Goal: Task Accomplishment & Management: Use online tool/utility

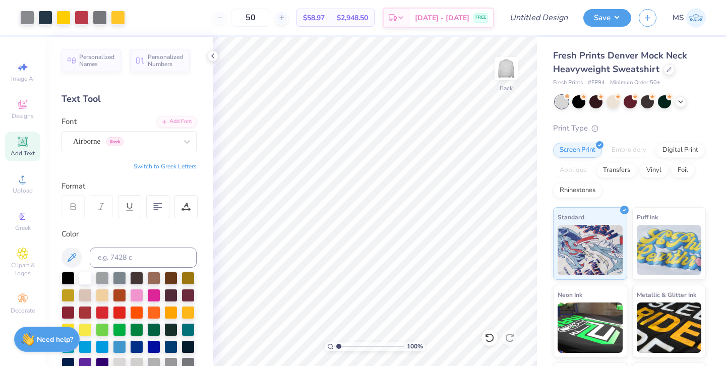
scroll to position [130, 0]
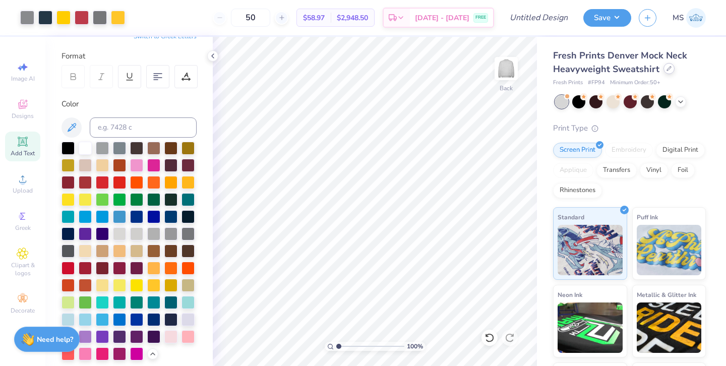
click at [663, 72] on div "Fresh Prints Denver Mock Neck Heavyweight Sweatshirt" at bounding box center [629, 62] width 153 height 27
click at [668, 73] on div at bounding box center [669, 68] width 11 height 11
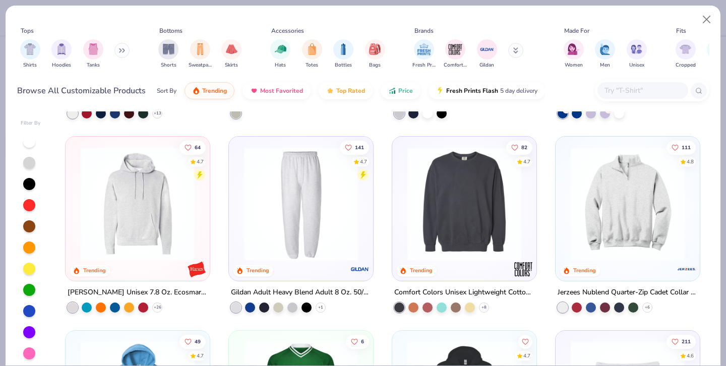
scroll to position [1728, 0]
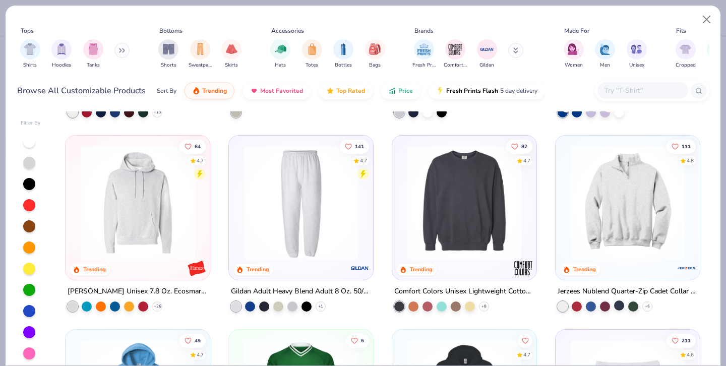
click at [620, 307] on div at bounding box center [619, 305] width 10 height 10
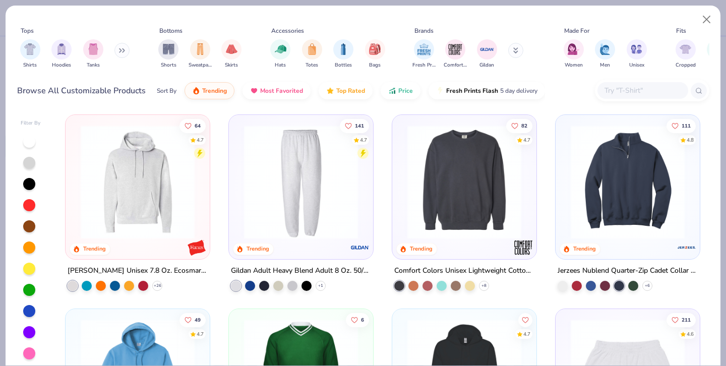
scroll to position [1760, 0]
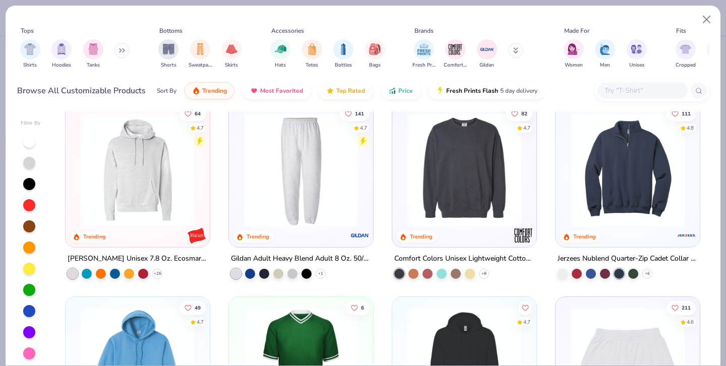
click at [475, 224] on img at bounding box center [464, 170] width 124 height 114
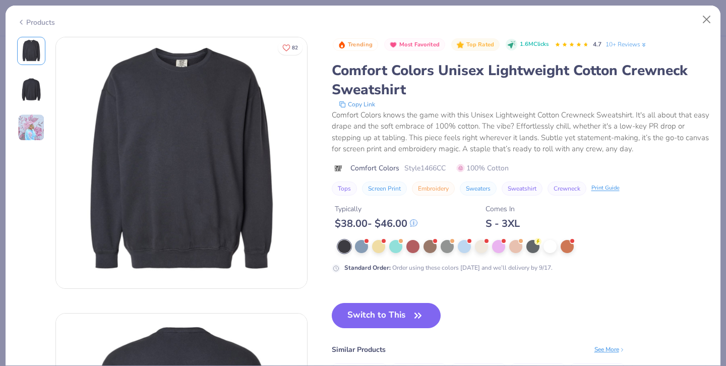
click at [31, 136] on img at bounding box center [31, 127] width 27 height 27
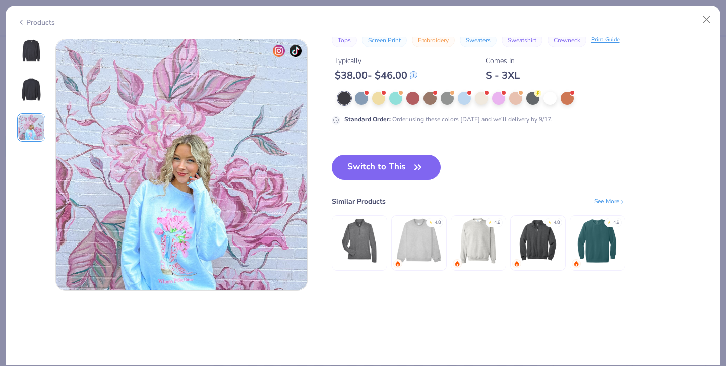
scroll to position [553, 0]
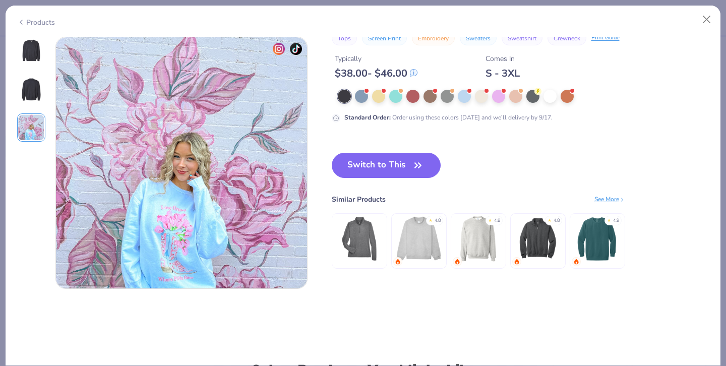
click at [34, 84] on img at bounding box center [31, 89] width 24 height 24
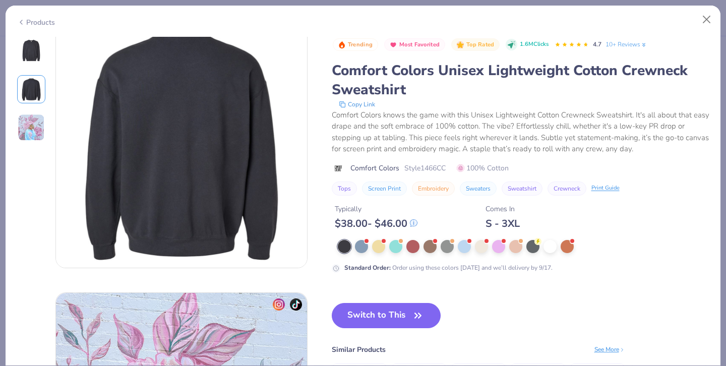
click at [36, 53] on img at bounding box center [31, 51] width 24 height 24
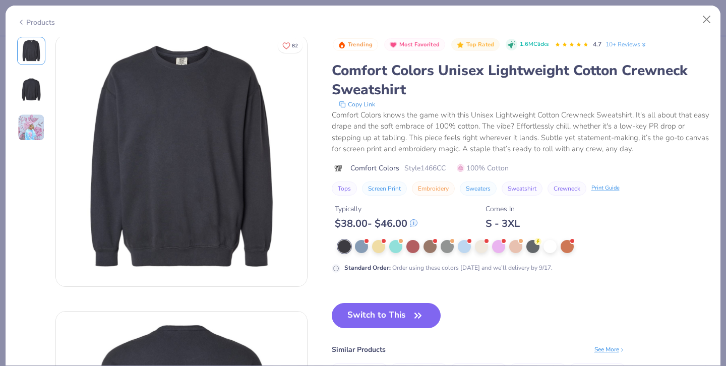
scroll to position [0, 0]
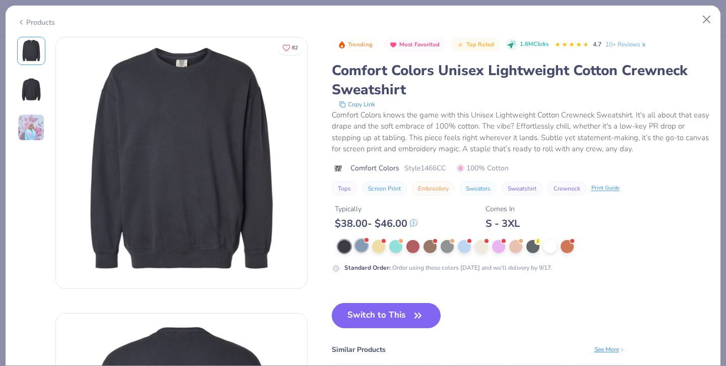
click at [361, 248] on div at bounding box center [361, 245] width 13 height 13
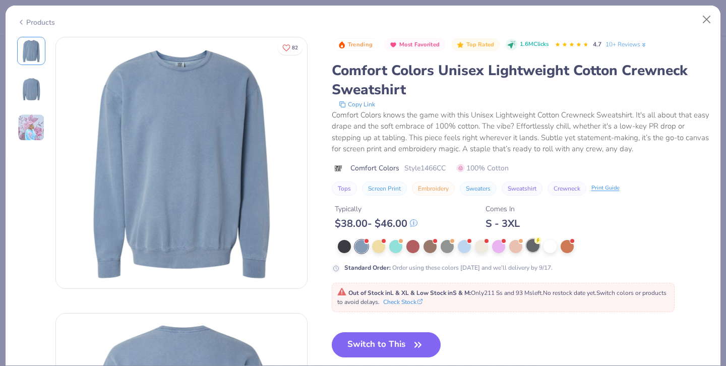
click at [533, 249] on div at bounding box center [532, 245] width 13 height 13
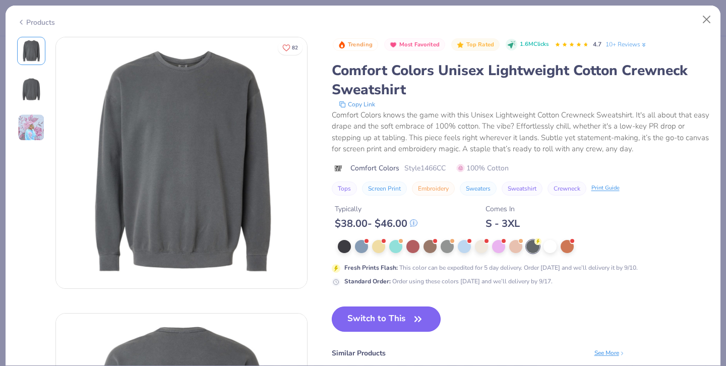
click at [386, 327] on button "Switch to This" at bounding box center [386, 319] width 109 height 25
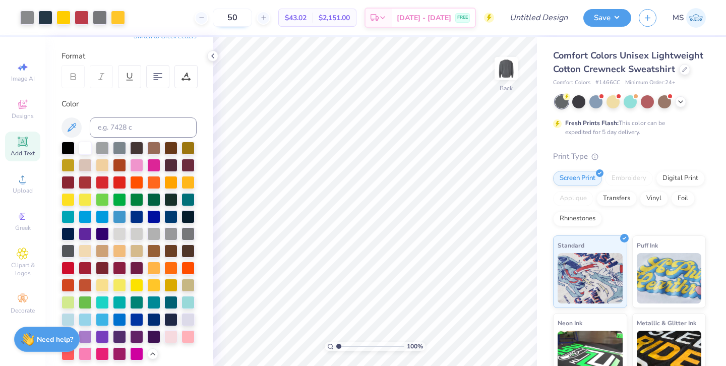
click at [252, 16] on input "50" at bounding box center [232, 18] width 39 height 18
type input "5"
type input "12"
drag, startPoint x: 619, startPoint y: 83, endPoint x: 594, endPoint y: 82, distance: 25.7
click at [594, 82] on div "Comfort Colors # 1466CC Minimum Order: 24 +" at bounding box center [629, 83] width 153 height 9
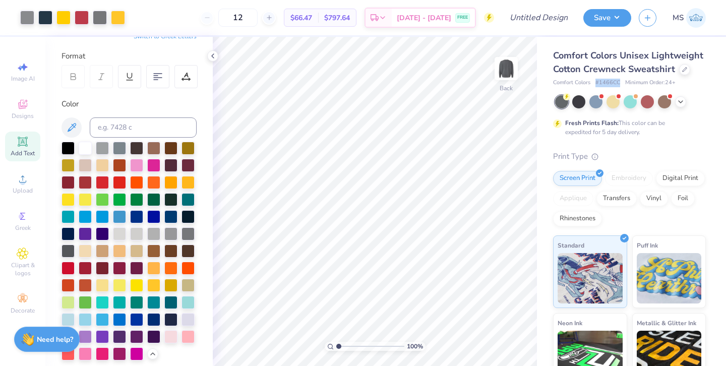
copy span "# 1466CC"
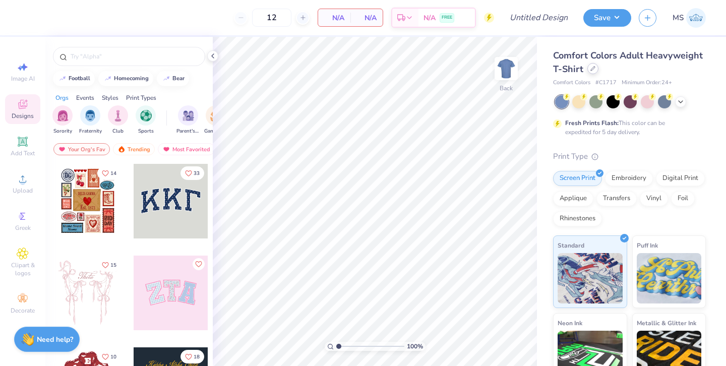
click at [593, 71] on div at bounding box center [592, 68] width 11 height 11
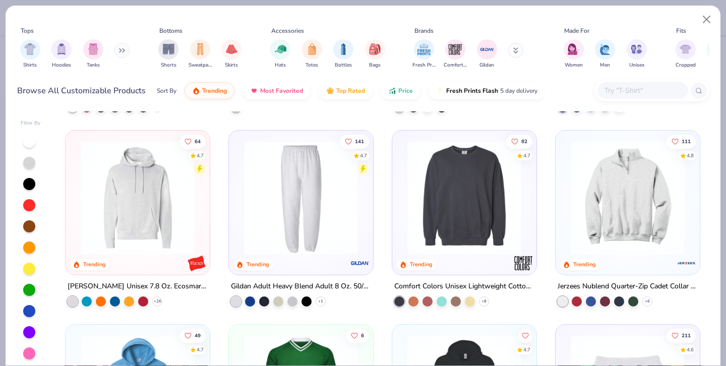
scroll to position [1760, 0]
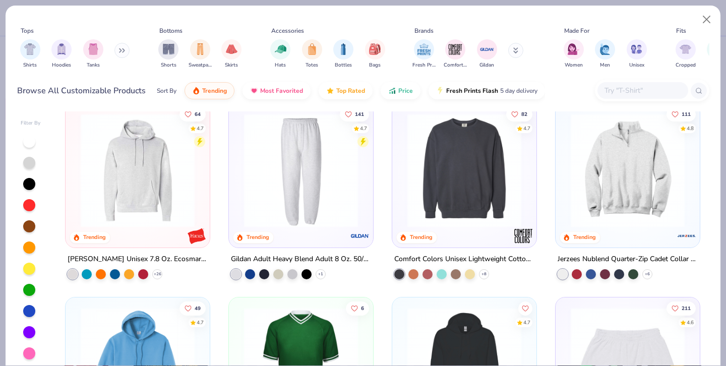
click at [459, 201] on img at bounding box center [464, 170] width 124 height 114
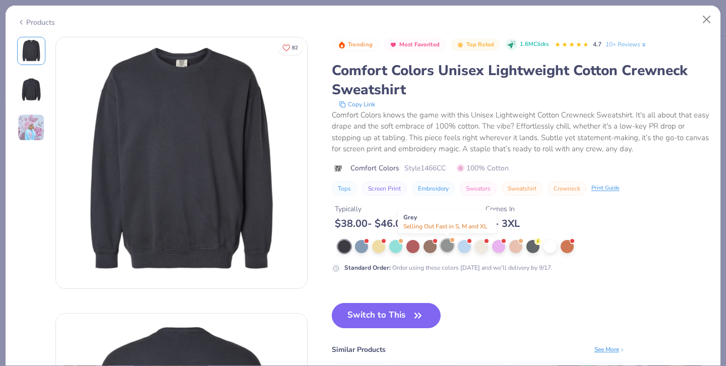
click at [443, 249] on div at bounding box center [447, 245] width 13 height 13
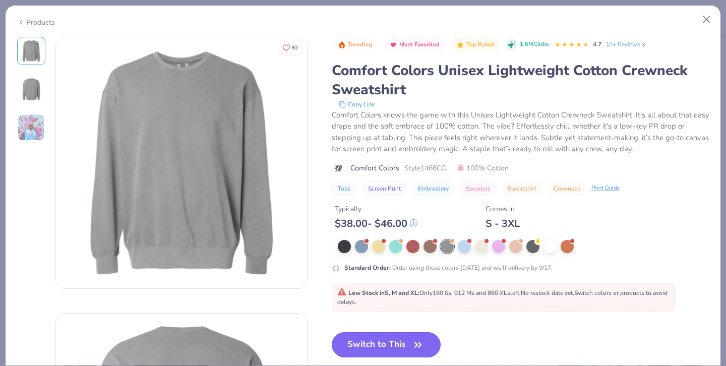
click at [348, 346] on button "Switch to This" at bounding box center [386, 344] width 109 height 25
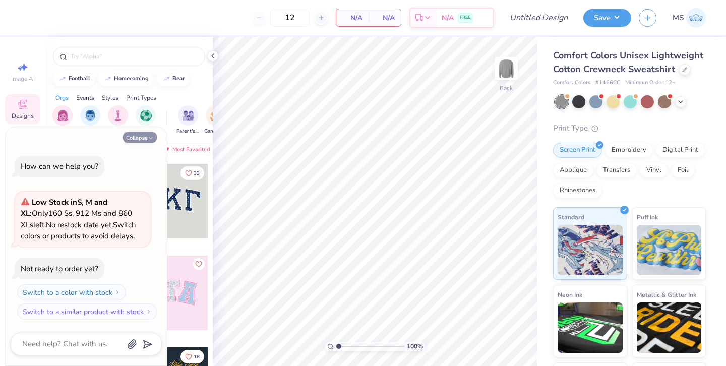
click at [148, 135] on icon "button" at bounding box center [151, 138] width 6 height 6
type textarea "x"
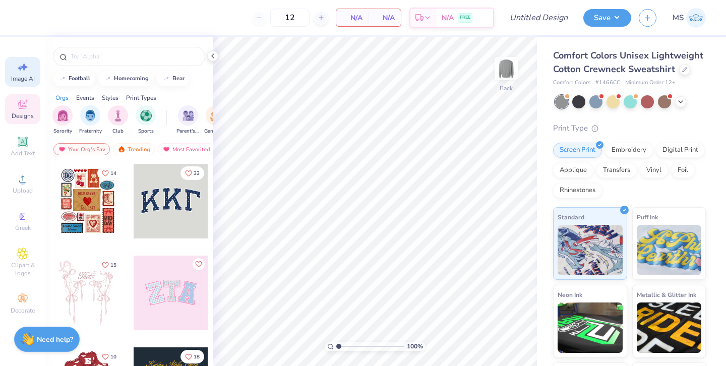
click at [17, 68] on icon at bounding box center [23, 67] width 12 height 12
select select "4"
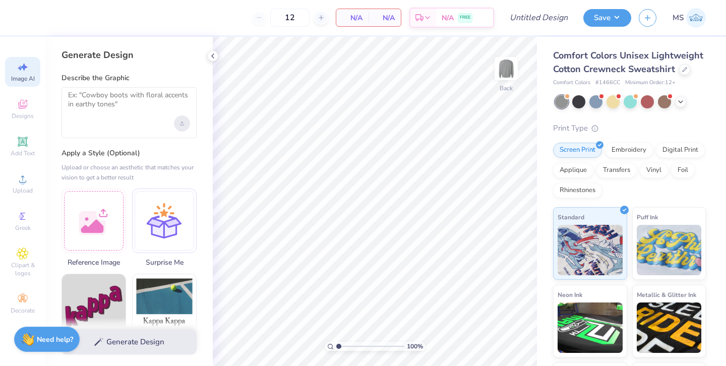
click at [179, 119] on div "Upload image" at bounding box center [182, 123] width 16 height 16
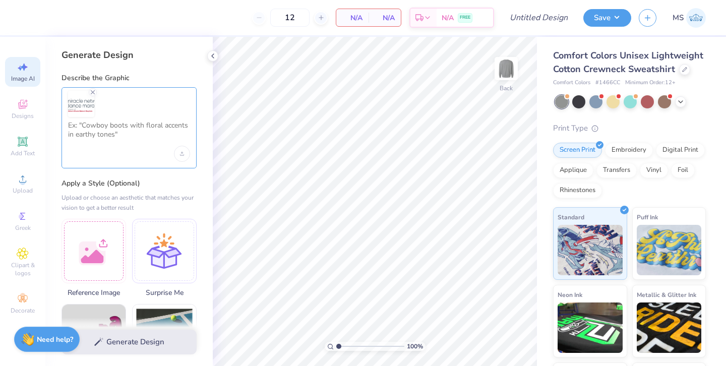
click at [128, 134] on textarea at bounding box center [129, 133] width 122 height 25
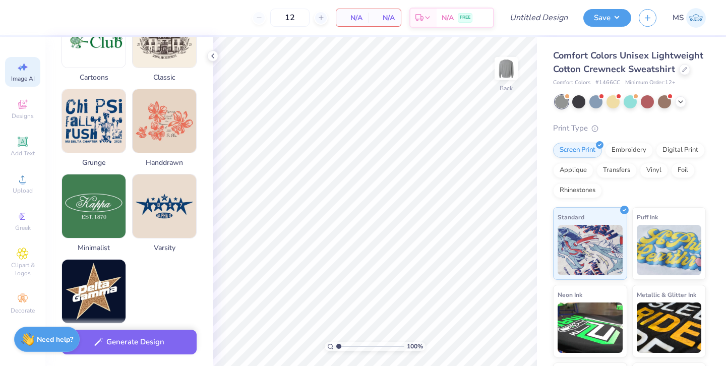
scroll to position [475, 0]
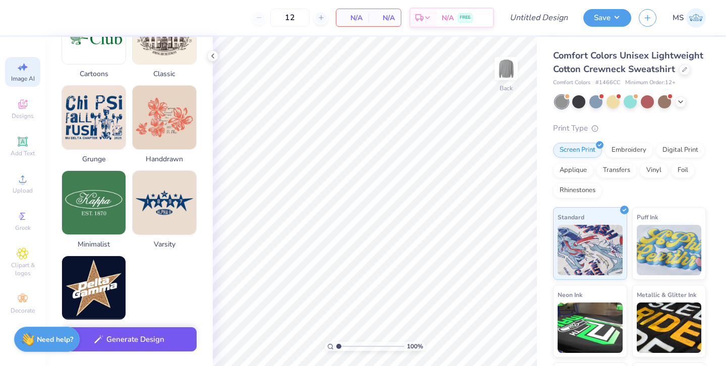
type textarea "Include the text "TigerTHON""
click at [155, 333] on button "Generate Design" at bounding box center [129, 339] width 135 height 25
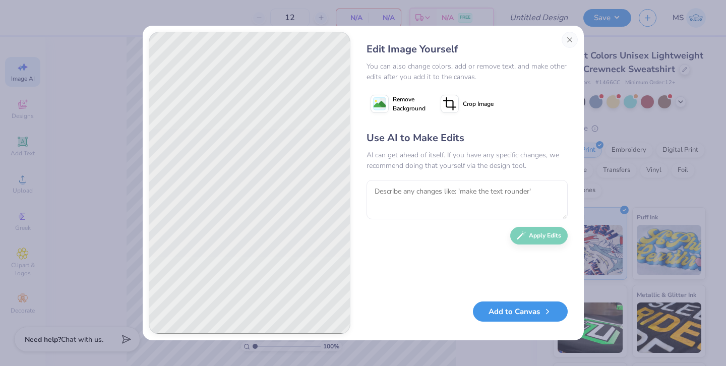
click at [525, 317] on button "Add to Canvas" at bounding box center [520, 312] width 95 height 21
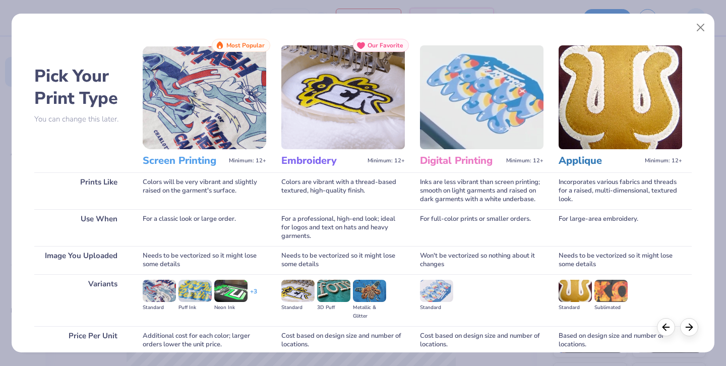
scroll to position [86, 0]
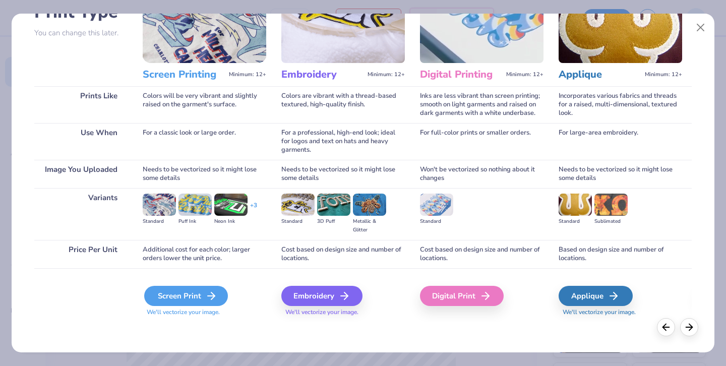
click at [164, 301] on div "Screen Print" at bounding box center [186, 296] width 84 height 20
click at [167, 292] on div "Screen Print" at bounding box center [186, 296] width 84 height 20
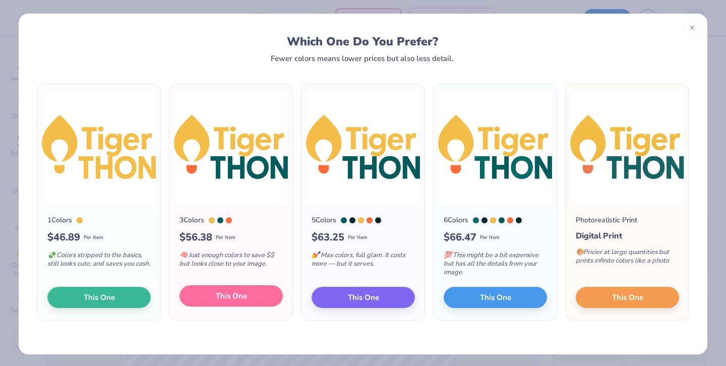
click at [200, 297] on button "This One" at bounding box center [231, 295] width 103 height 21
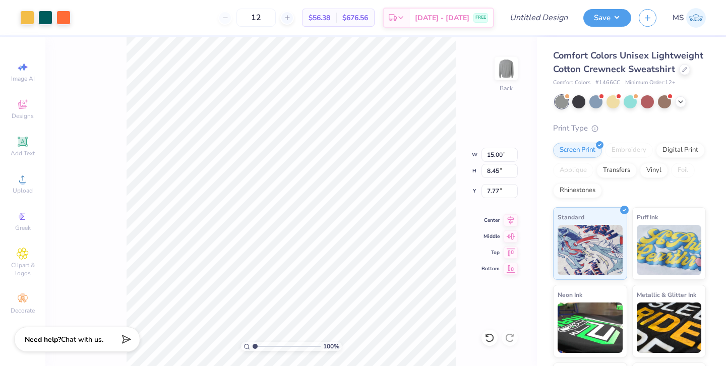
type input "10.84"
type input "6.11"
type input "2.48"
type input "5.74"
type input "3.23"
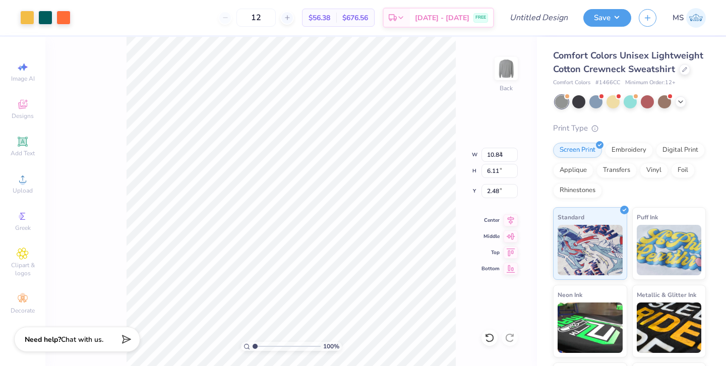
type input "5.35"
